Goal: Check status

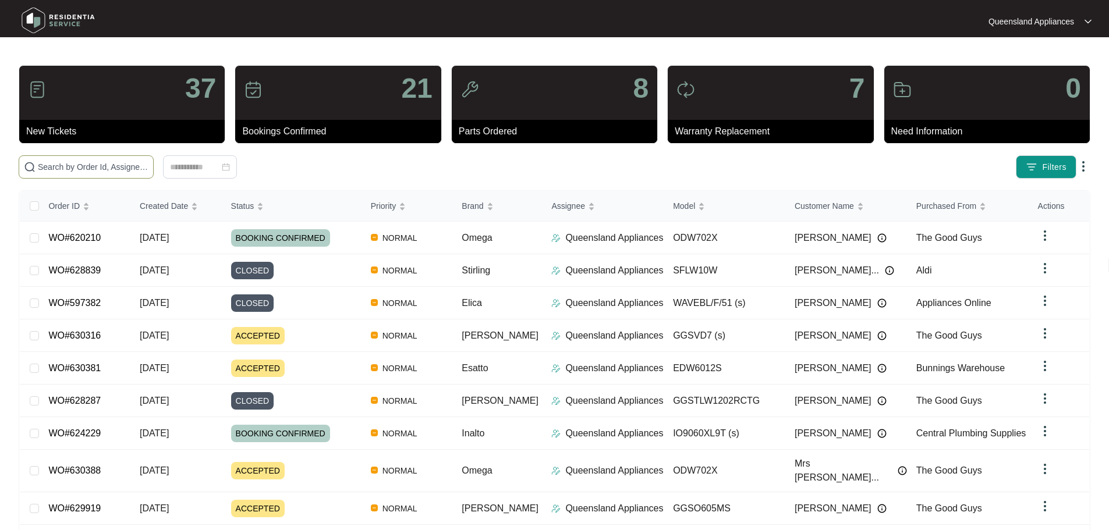
click at [154, 173] on span at bounding box center [86, 166] width 135 height 23
paste input "628461"
type input "628461"
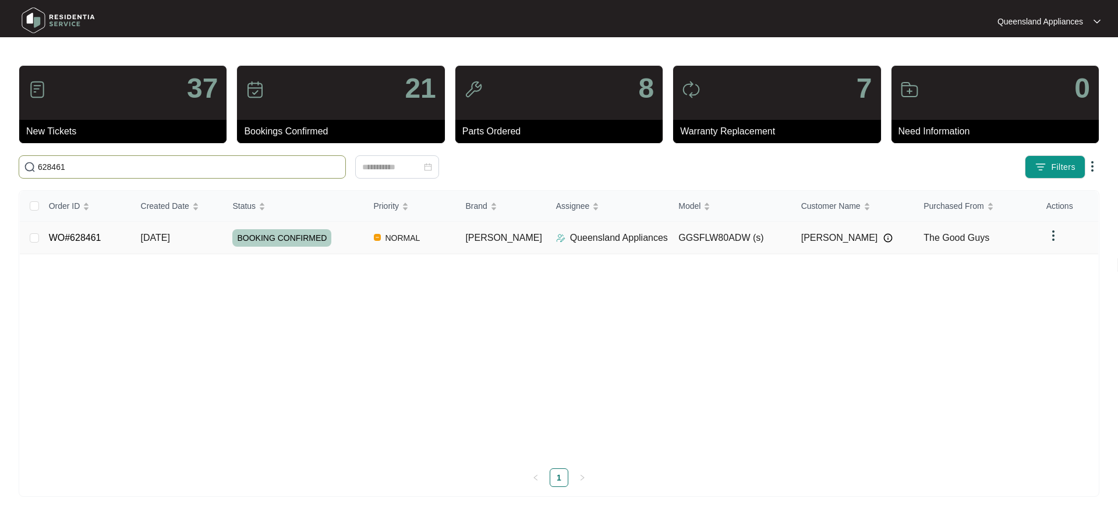
click at [484, 235] on span "[PERSON_NAME]" at bounding box center [503, 238] width 77 height 10
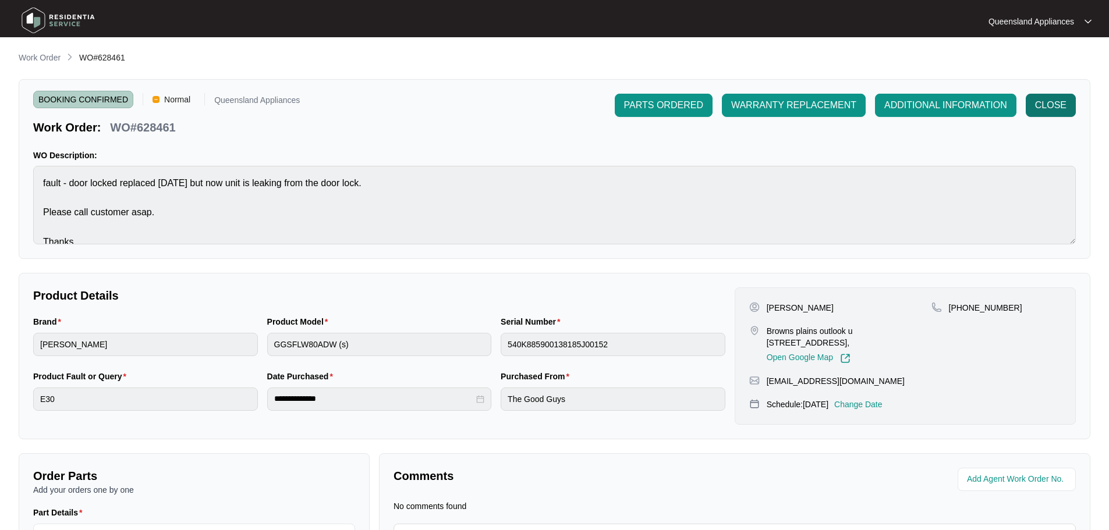
click at [1062, 108] on span "CLOSE" at bounding box center [1050, 105] width 31 height 14
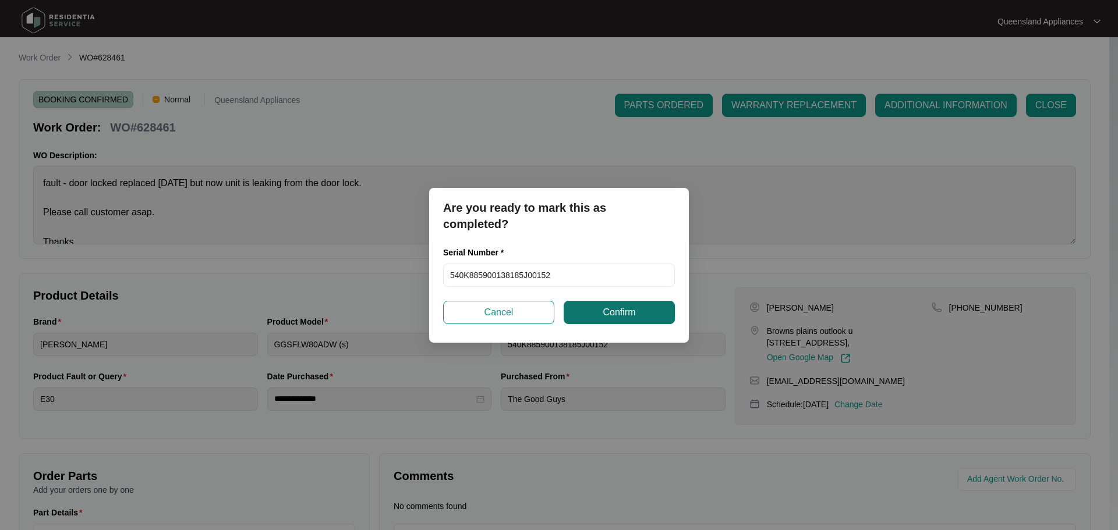
click at [619, 313] on span "Confirm" at bounding box center [619, 313] width 33 height 14
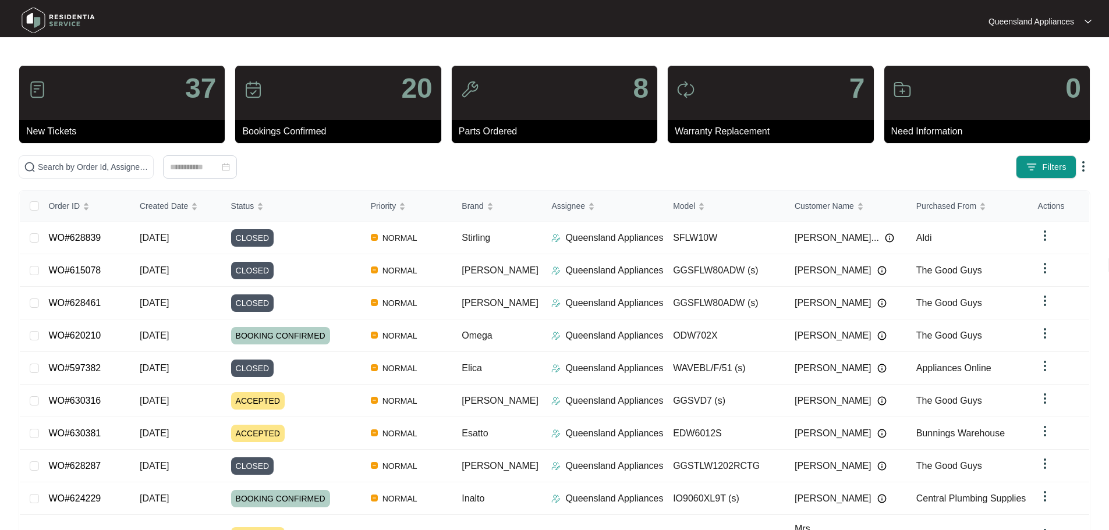
click at [222, 155] on div "37 New Tickets 20 Bookings Confirmed 8 Parts Ordered 7 Warranty Replacement 0 N…" at bounding box center [555, 330] width 1072 height 530
click at [148, 161] on input "text" at bounding box center [93, 167] width 111 height 13
paste input "627120"
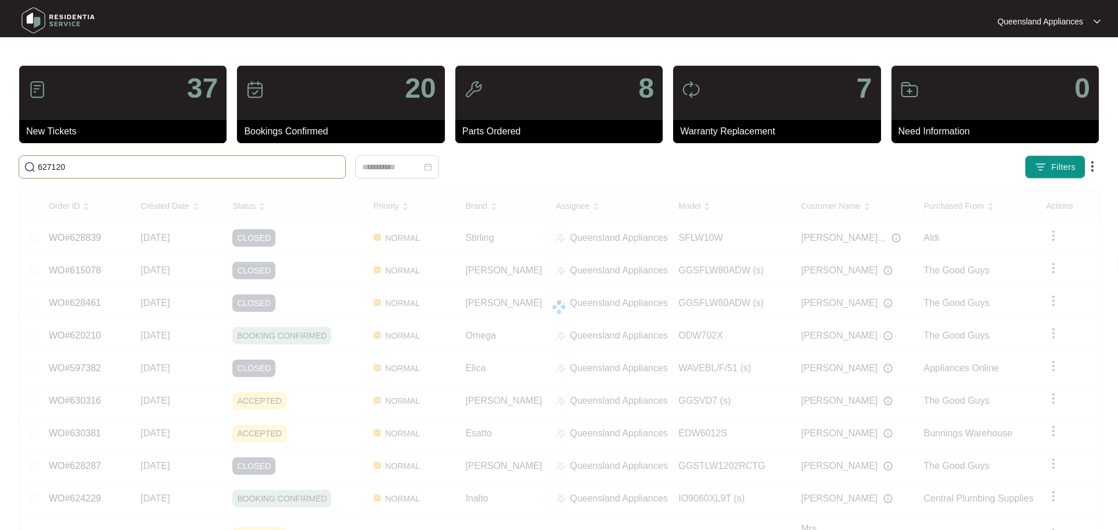
type input "627120"
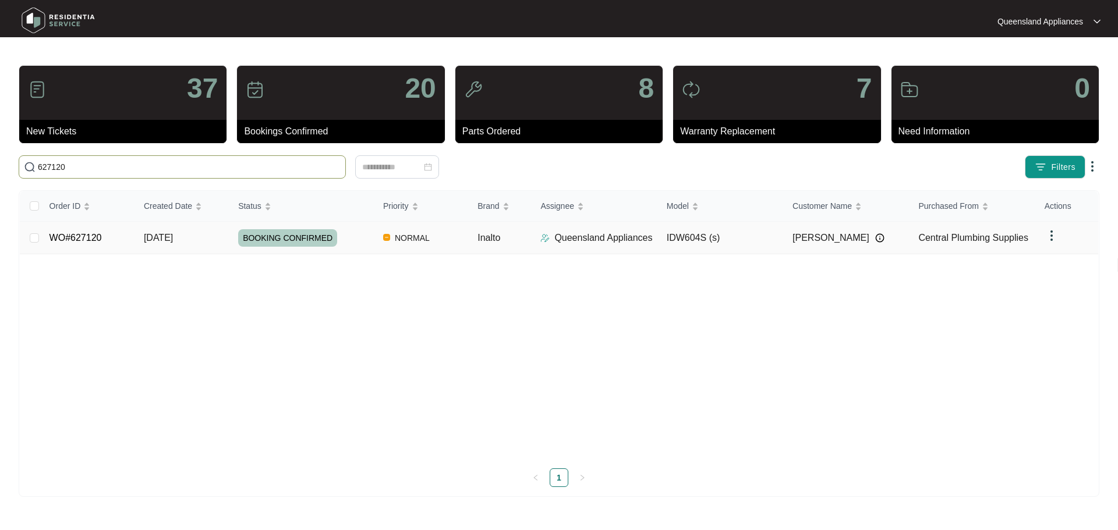
click at [647, 235] on p "Queensland Appliances" at bounding box center [603, 238] width 98 height 14
click at [646, 233] on div "Order ID Created Date Status Priority Brand Assignee Model Customer Name Purcha…" at bounding box center [559, 339] width 1078 height 296
click at [490, 238] on span "Inalto" at bounding box center [488, 238] width 23 height 10
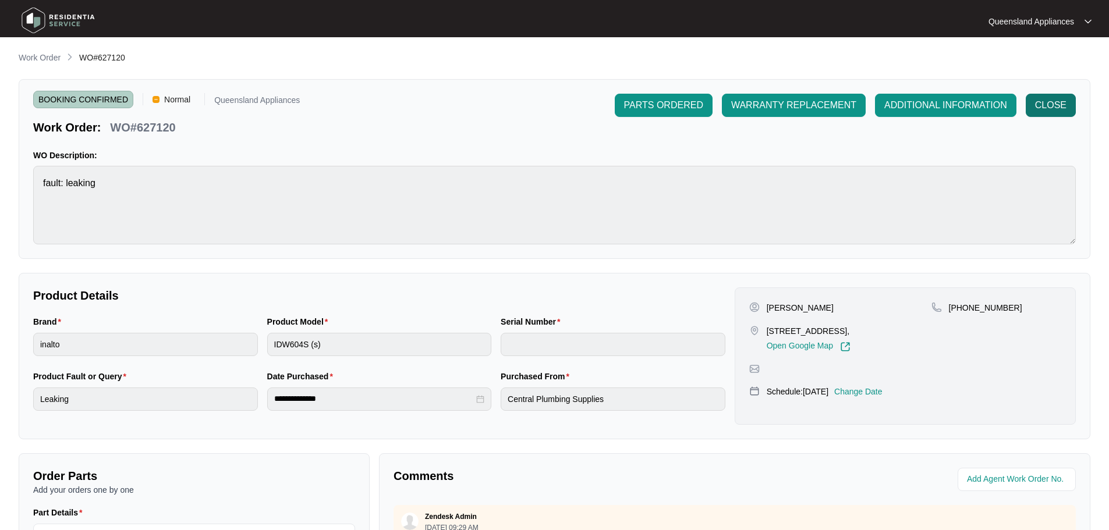
click at [1064, 109] on span "CLOSE" at bounding box center [1050, 105] width 31 height 14
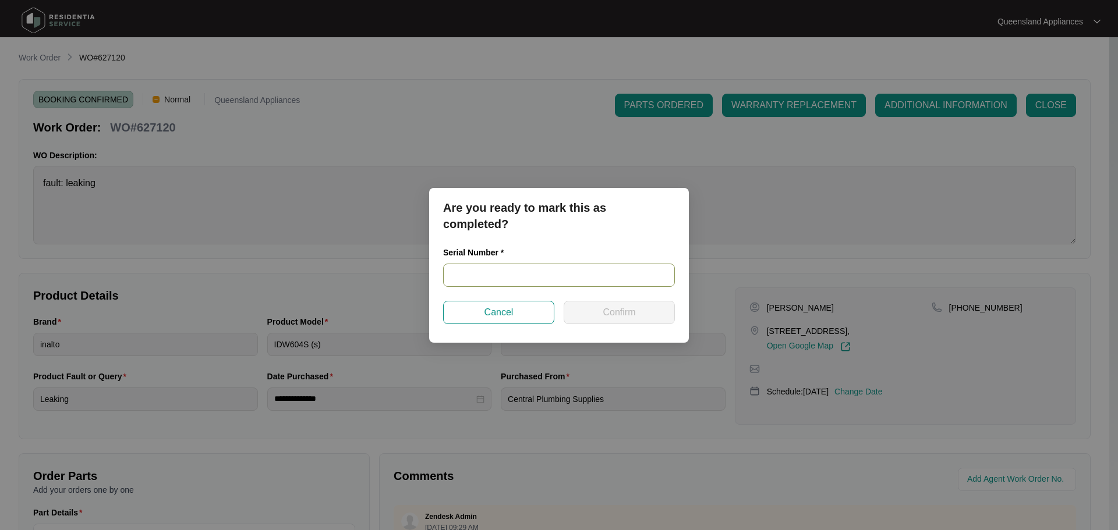
click at [522, 278] on input "text" at bounding box center [559, 275] width 232 height 23
paste input "25036423080100054"
type input "25036423080100054"
click at [589, 313] on button "Confirm" at bounding box center [619, 312] width 111 height 23
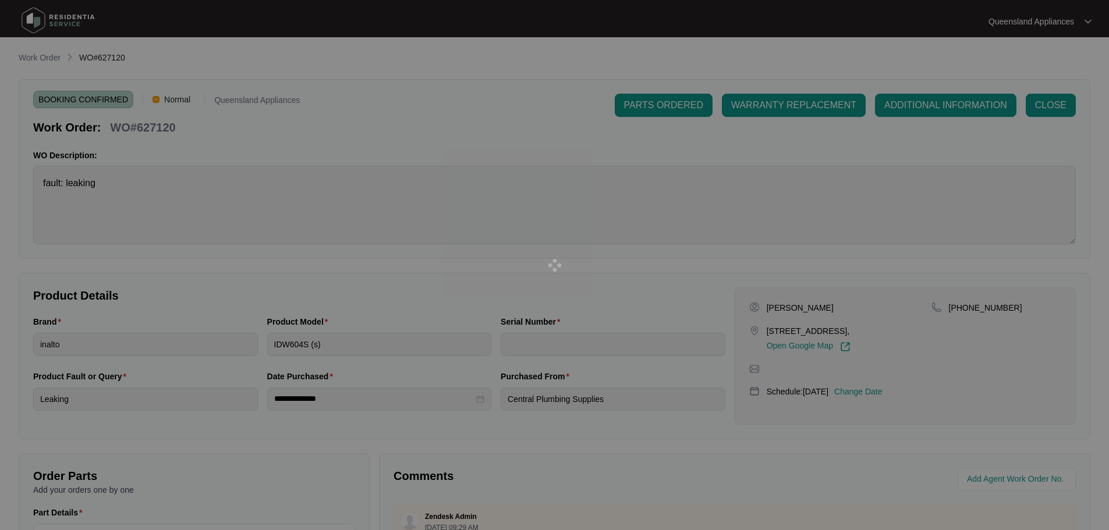
type input "25036423080100054"
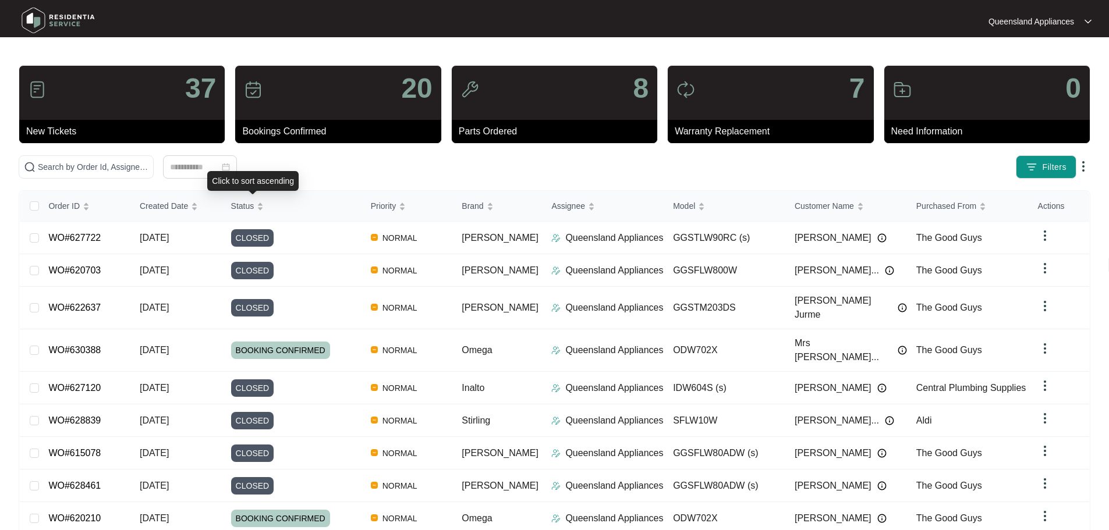
drag, startPoint x: 299, startPoint y: 192, endPoint x: 277, endPoint y: 173, distance: 28.5
click at [277, 173] on div "Click to sort ascending" at bounding box center [252, 181] width 91 height 20
click at [148, 168] on input "text" at bounding box center [93, 167] width 111 height 13
paste input "628748"
type input "628748"
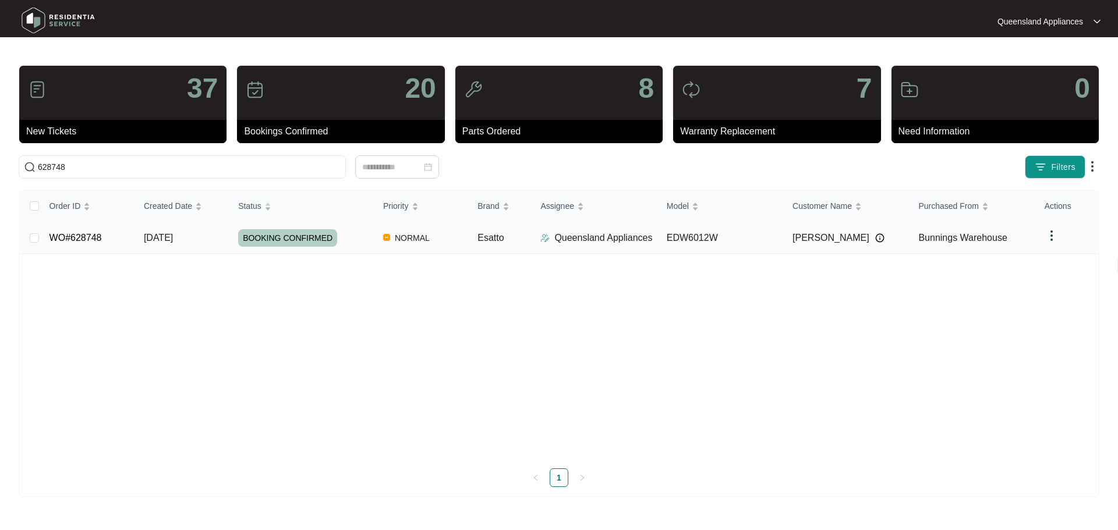
click at [364, 239] on div "Order ID Created Date Status Priority Brand Assignee Model Customer Name Purcha…" at bounding box center [559, 339] width 1078 height 296
click at [919, 245] on td "Bunnings Warehouse" at bounding box center [972, 238] width 126 height 33
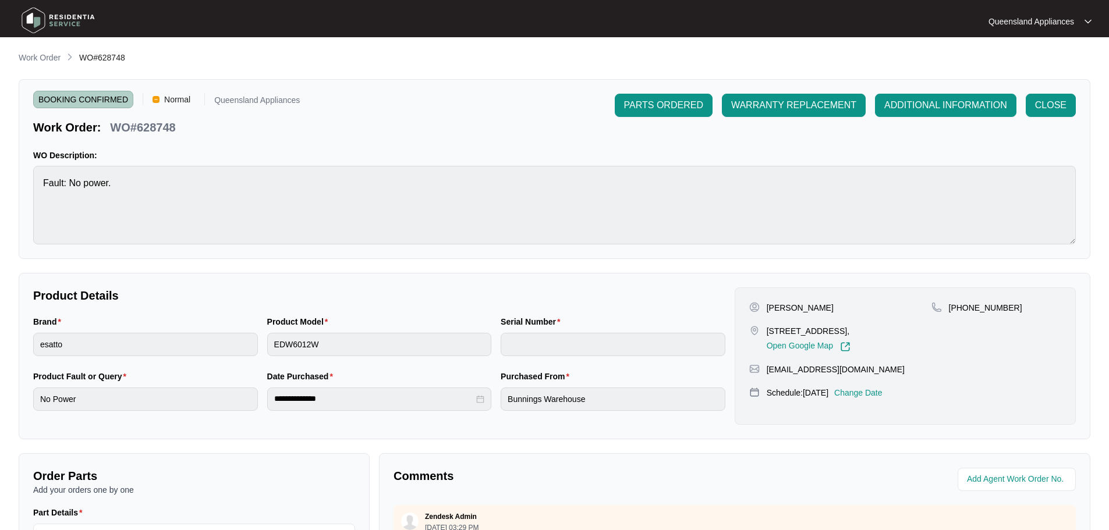
click at [1028, 120] on div "PARTS ORDERED WARRANTY REPLACEMENT ADDITIONAL INFORMATION CLOSE" at bounding box center [845, 115] width 461 height 42
click at [1040, 109] on span "CLOSE" at bounding box center [1050, 105] width 31 height 14
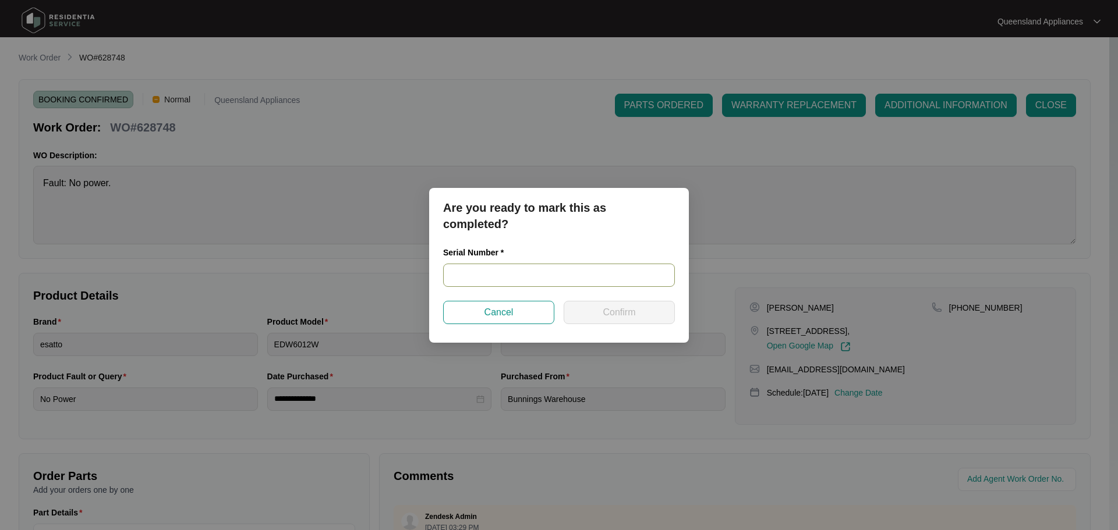
click at [545, 276] on input "text" at bounding box center [559, 275] width 232 height 23
paste input "23066243080100032"
type input "23066243080100032"
click at [618, 320] on button "Confirm" at bounding box center [619, 312] width 111 height 23
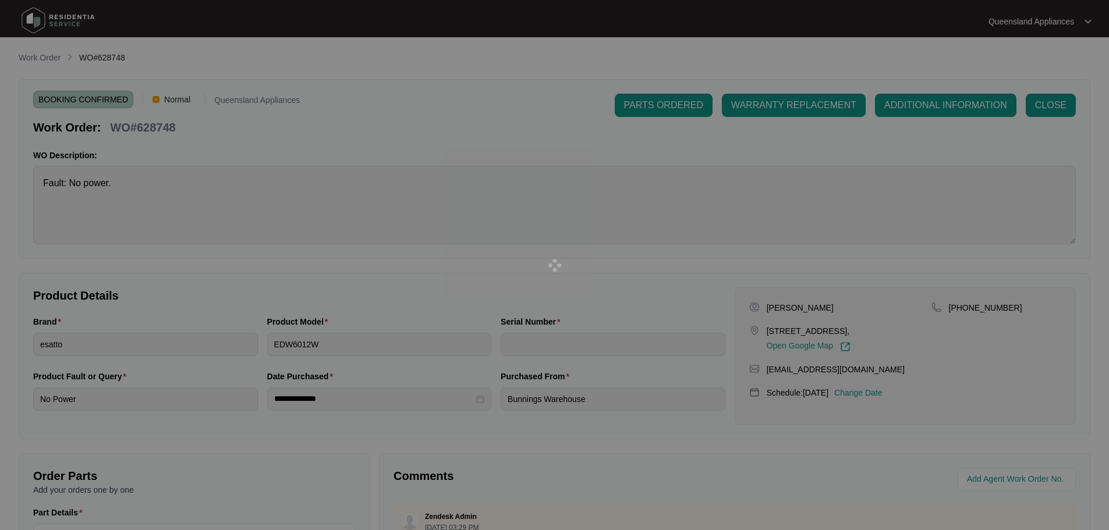
type input "23066243080100032"
